Goal: Ask a question: Seek information or help from site administrators or community

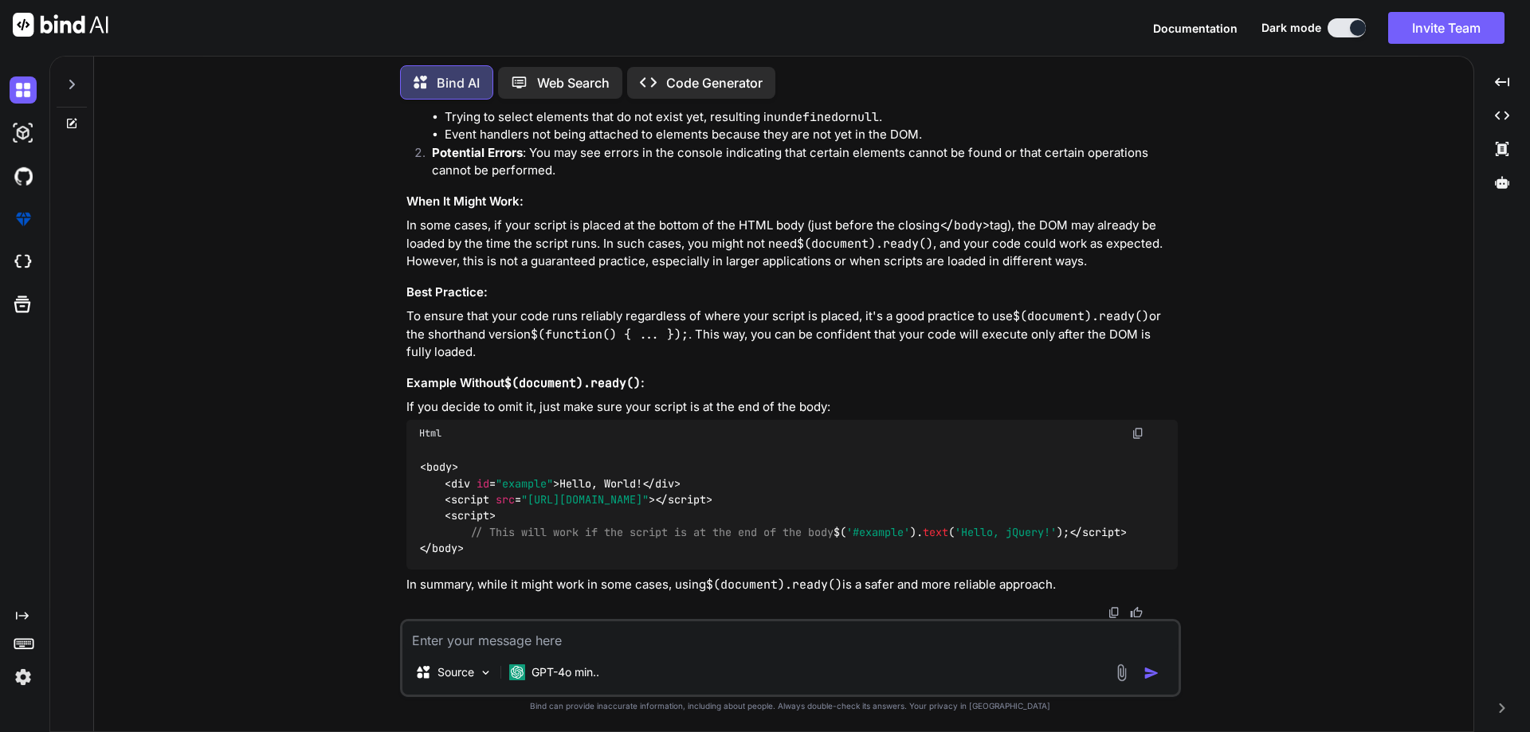
scroll to position [2154, 0]
click at [68, 119] on icon at bounding box center [72, 124] width 10 height 10
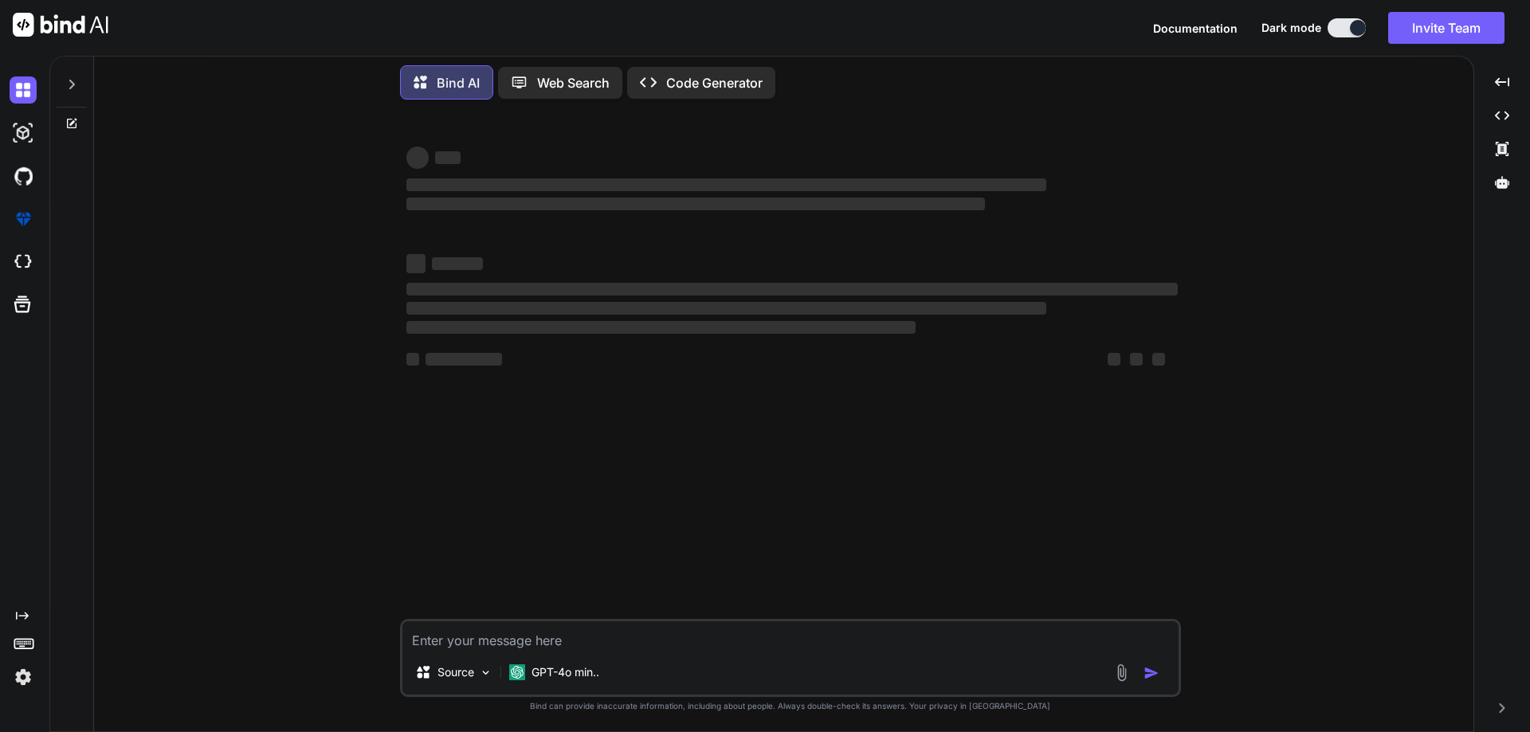
type textarea "x"
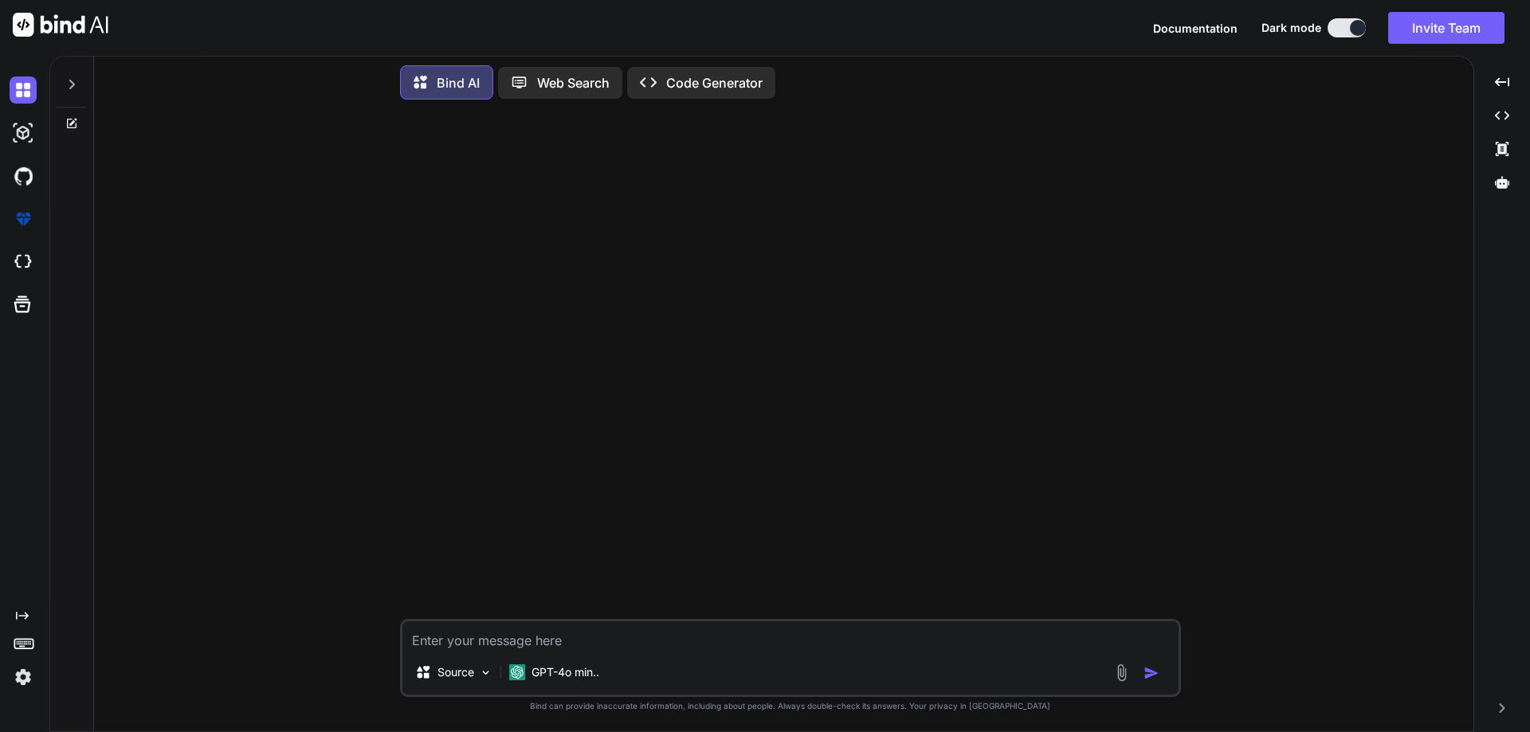
click at [586, 636] on textarea at bounding box center [790, 636] width 776 height 29
type textarea "i need demo use case diagram"
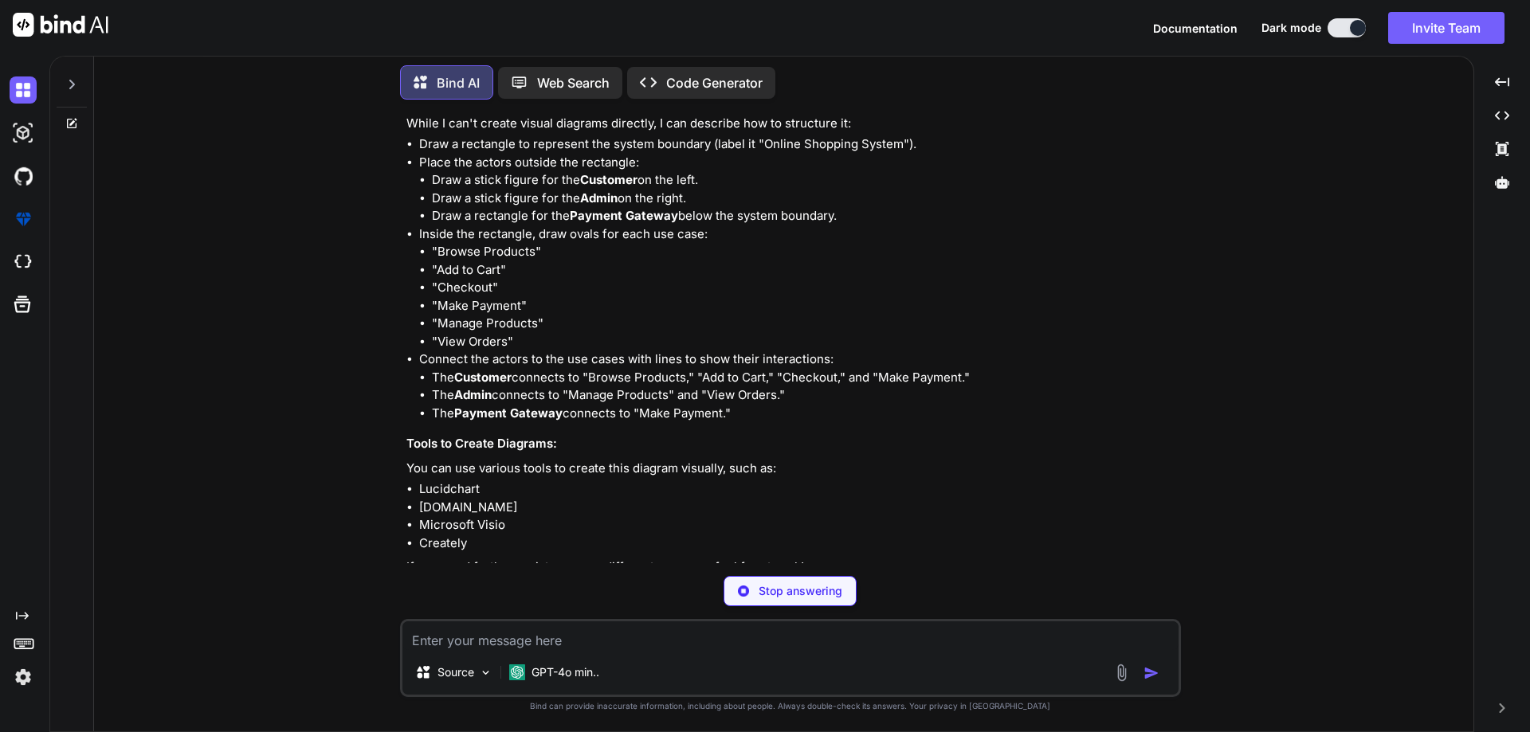
scroll to position [460, 0]
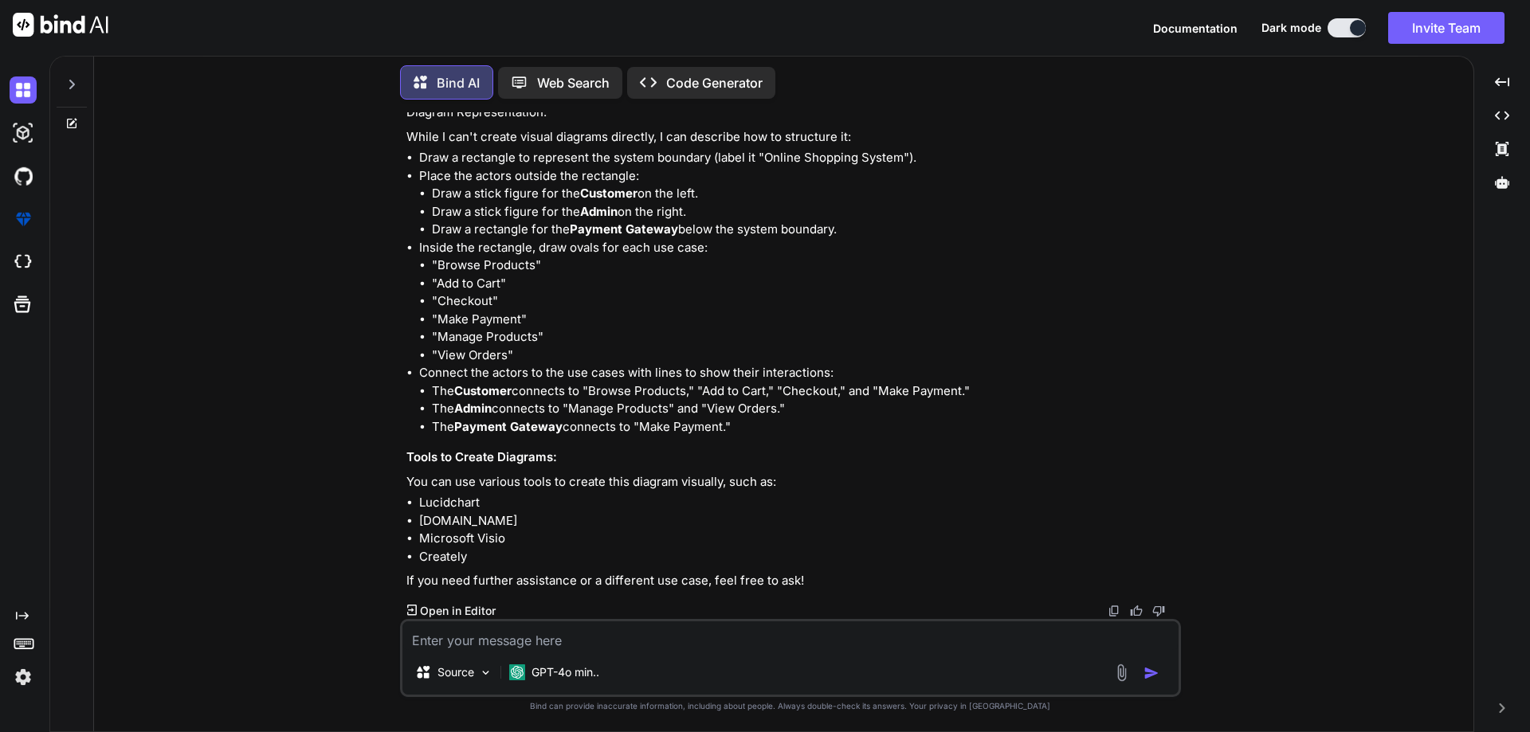
click at [553, 637] on textarea at bounding box center [790, 636] width 776 height 29
type textarea "can you provide diagram"
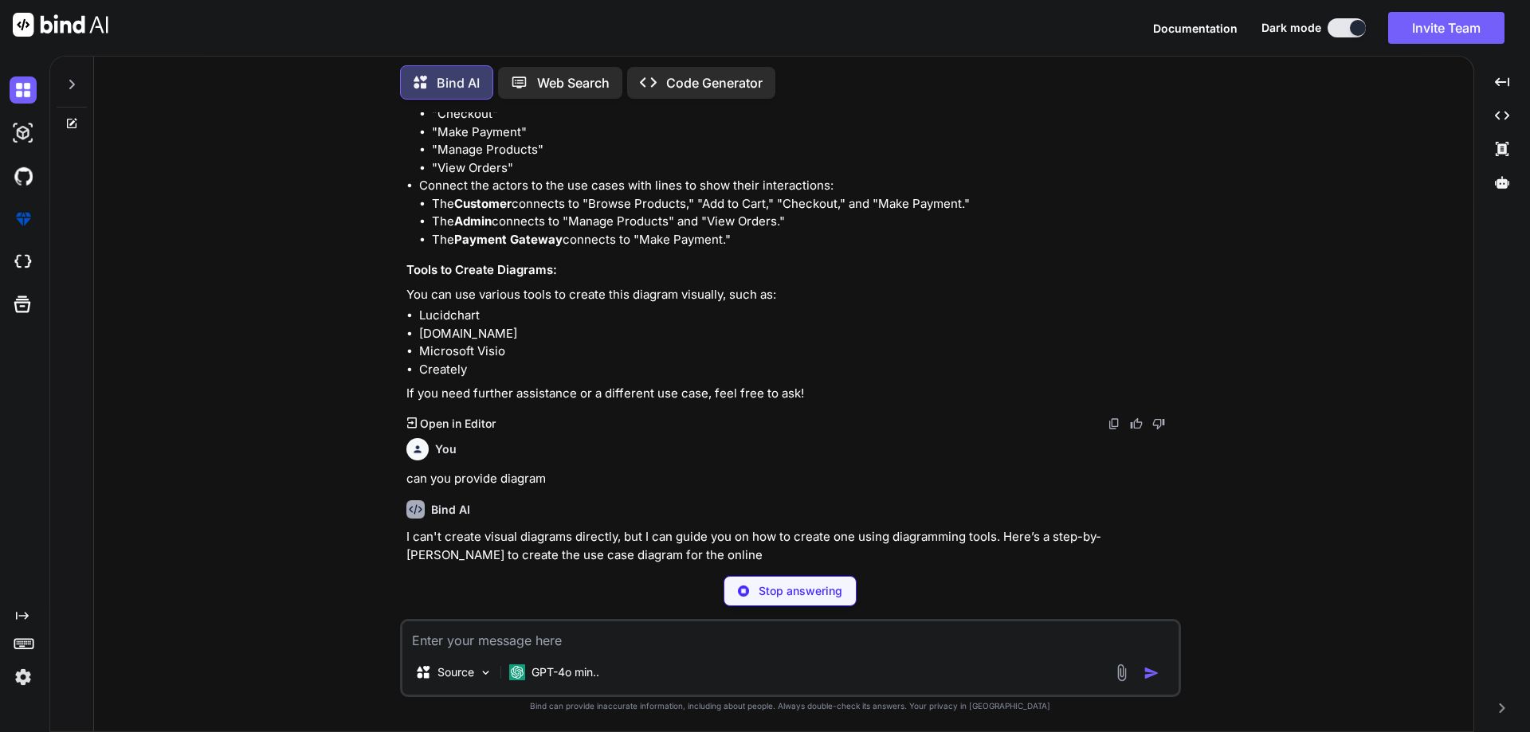
scroll to position [659, 0]
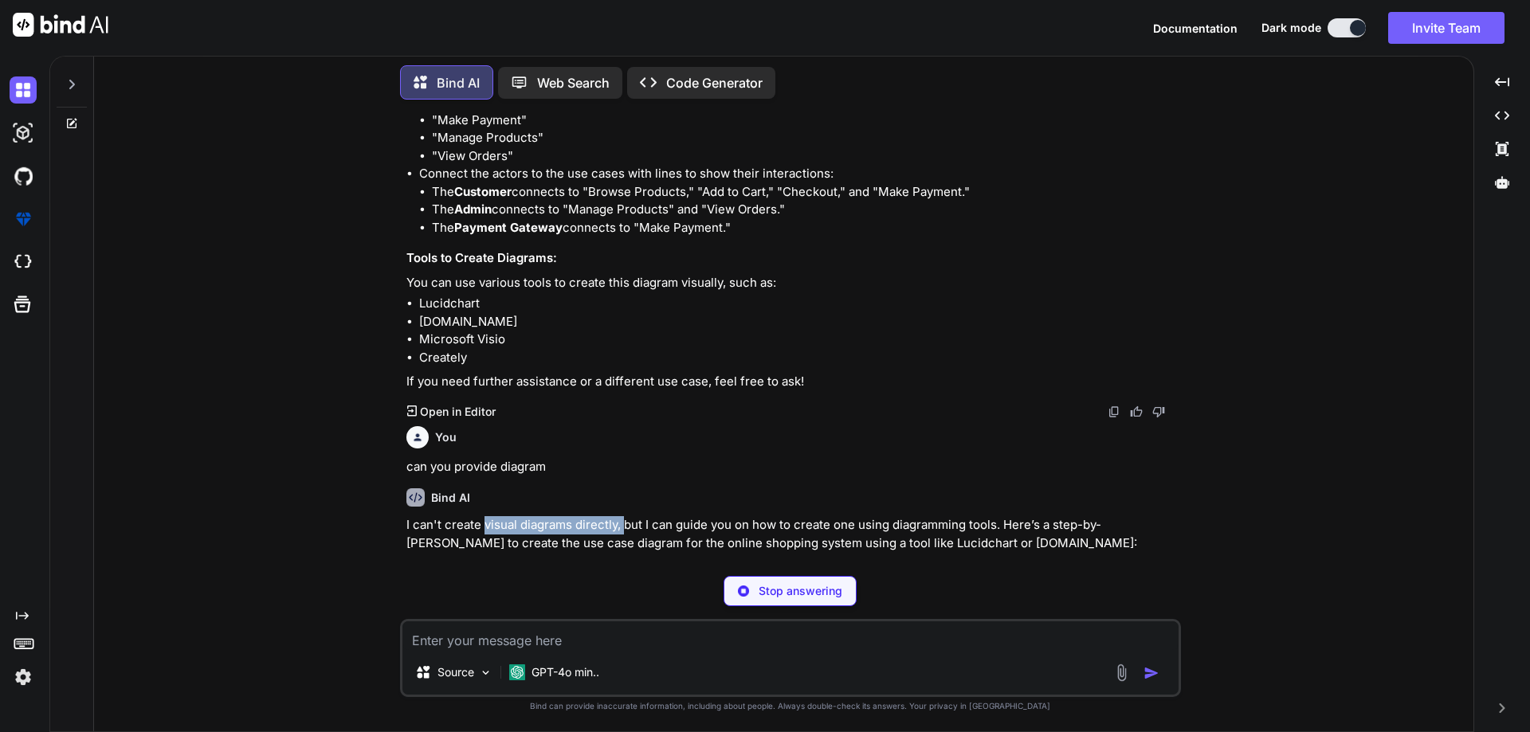
drag, startPoint x: 482, startPoint y: 528, endPoint x: 625, endPoint y: 523, distance: 142.8
click at [625, 523] on p "I can't create visual diagrams directly, but I can guide you on how to create o…" at bounding box center [791, 534] width 771 height 36
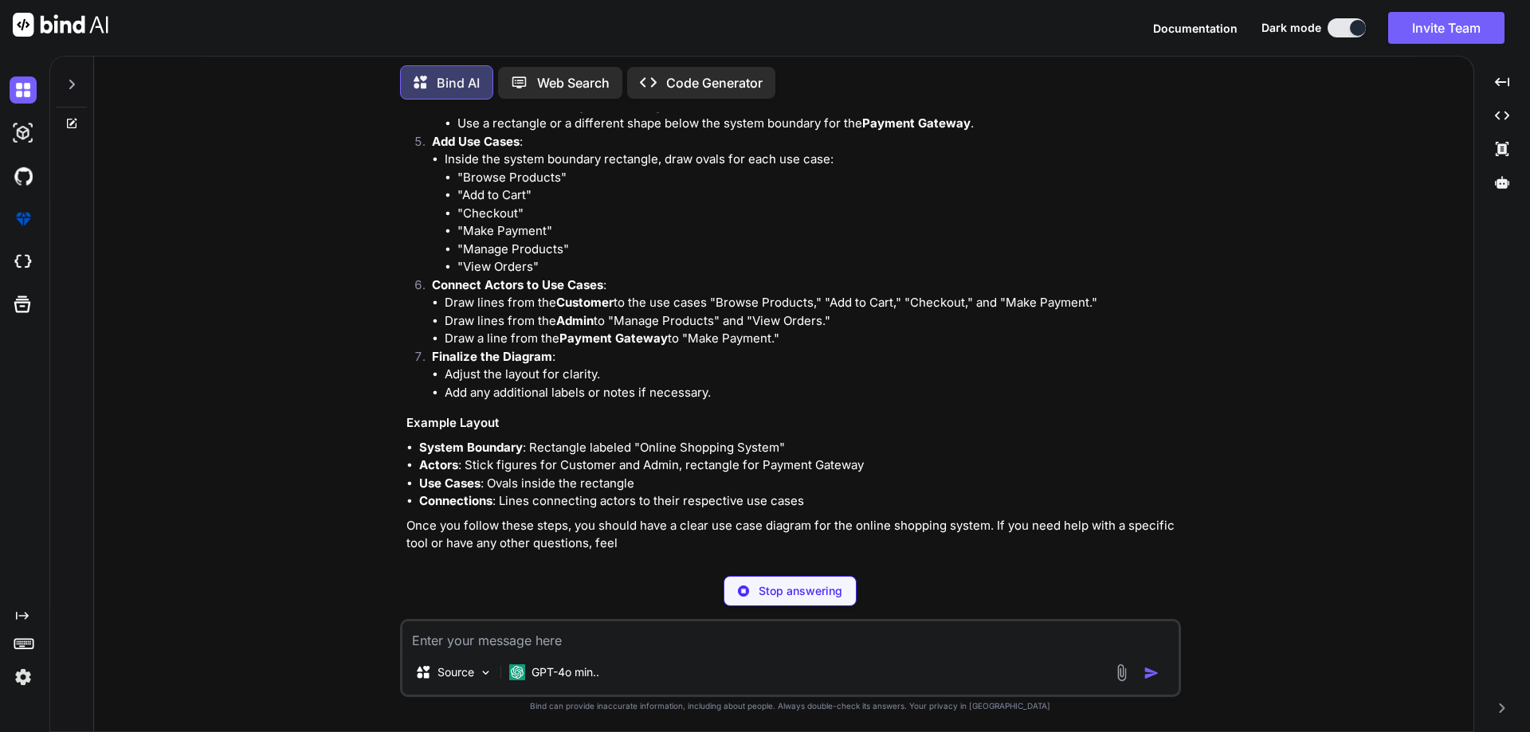
scroll to position [1266, 0]
